Goal: Task Accomplishment & Management: Manage account settings

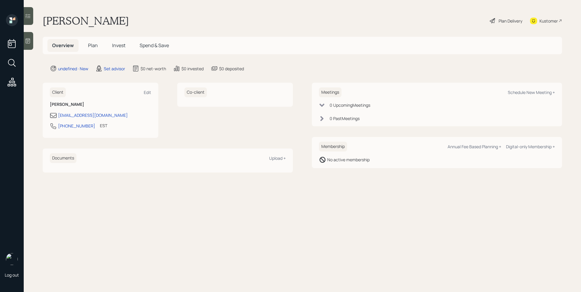
click at [28, 46] on div at bounding box center [28, 41] width 9 height 18
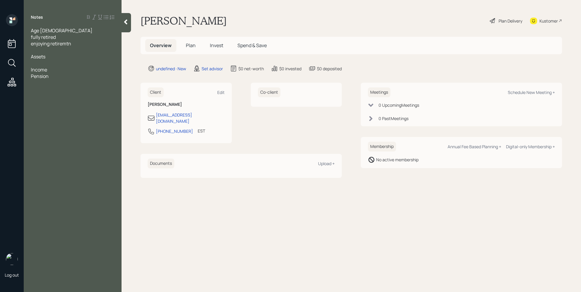
click at [33, 60] on div at bounding box center [73, 63] width 84 height 7
click at [83, 63] on div "401k/deferred comp-" at bounding box center [73, 63] width 84 height 7
click at [74, 71] on div "Merrill lynch" at bounding box center [73, 69] width 84 height 7
click at [58, 69] on span "Merrill lynch- 110k" at bounding box center [71, 72] width 81 height 13
click at [61, 79] on div "manual life" at bounding box center [73, 82] width 84 height 7
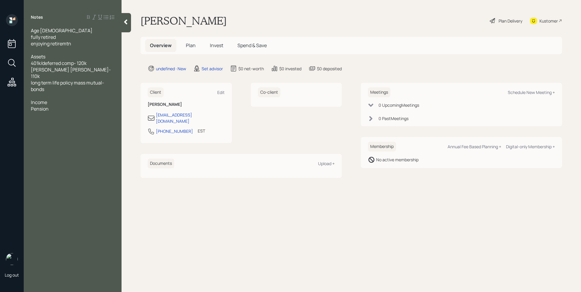
click at [60, 86] on div "bonds" at bounding box center [73, 89] width 84 height 7
click at [56, 112] on div "Pension" at bounding box center [73, 115] width 84 height 7
click at [33, 151] on span "3k estimate" at bounding box center [43, 154] width 25 height 7
click at [65, 151] on div "5k estimate" at bounding box center [73, 154] width 84 height 7
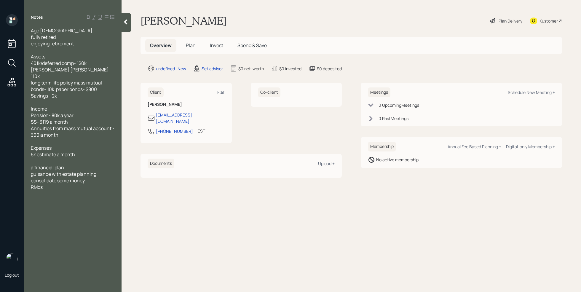
click at [89, 177] on div "consolidate some money" at bounding box center [73, 180] width 84 height 7
click at [129, 22] on div at bounding box center [126, 22] width 9 height 19
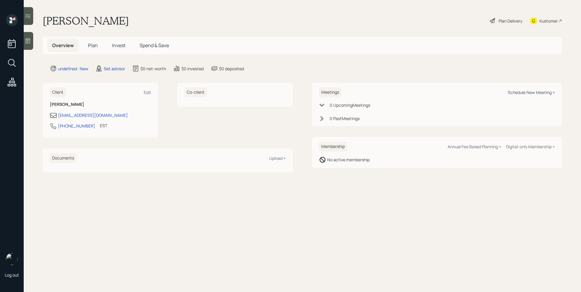
click at [539, 91] on div "Schedule New Meeting +" at bounding box center [531, 93] width 47 height 6
select select "round-robin"
